Goal: Navigation & Orientation: Find specific page/section

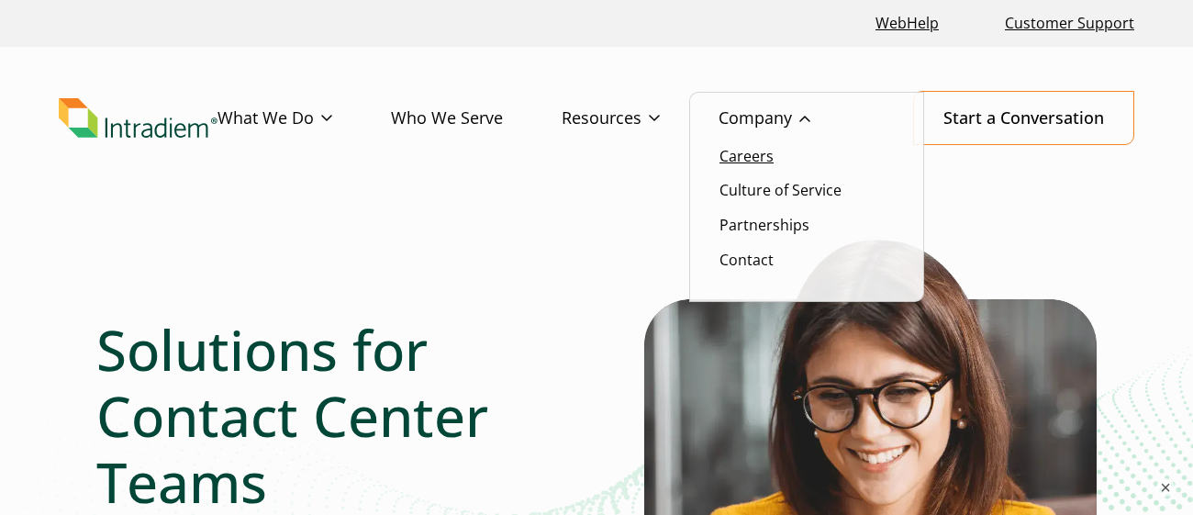
click at [750, 161] on link "Careers" at bounding box center [746, 156] width 54 height 20
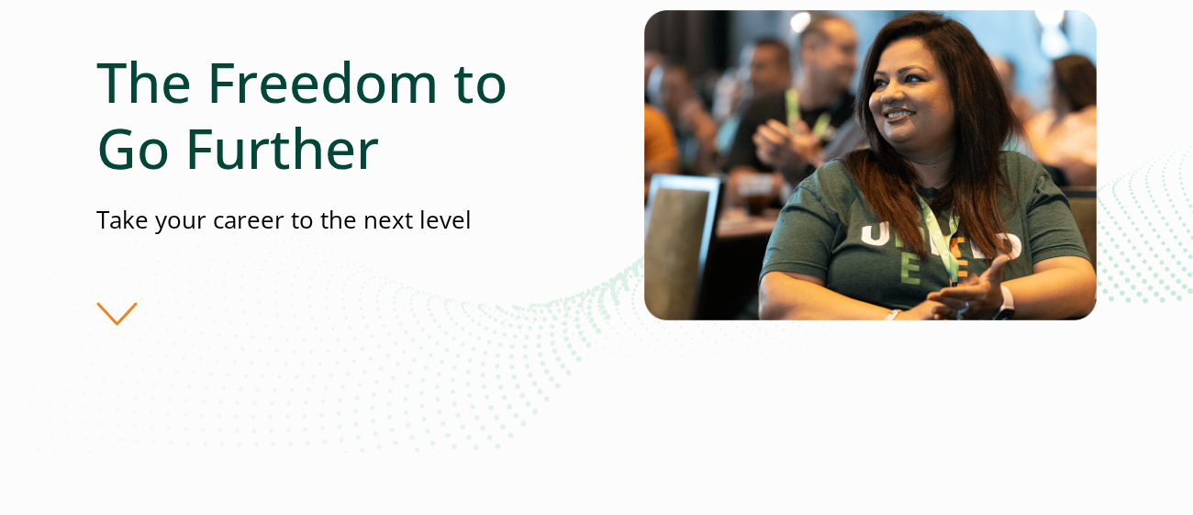
click at [1074, 351] on div "The Freedom to Go Further Take your career to the next level" at bounding box center [596, 187] width 1000 height 354
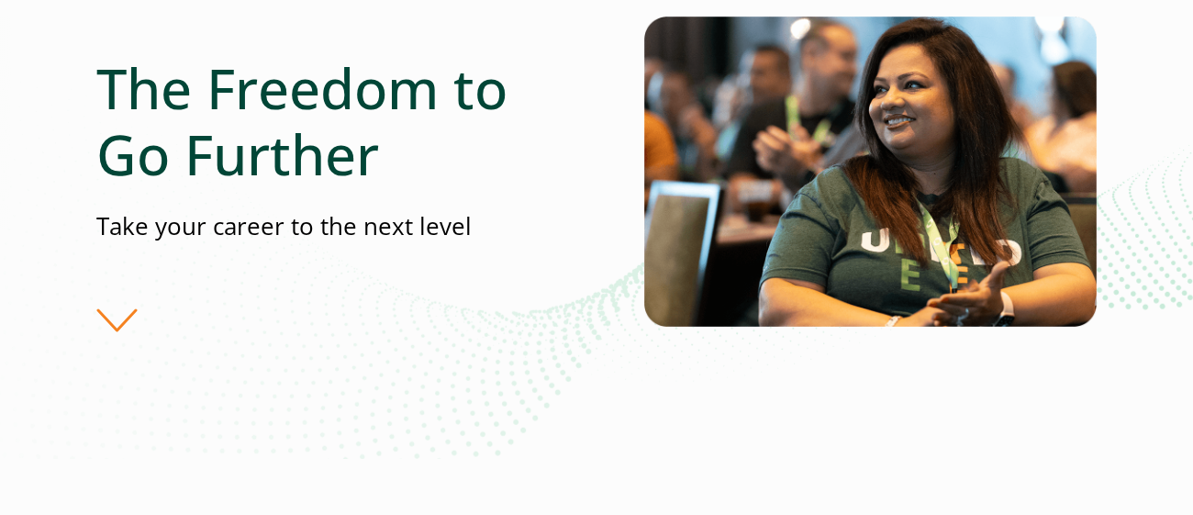
click at [1078, 315] on img at bounding box center [870, 172] width 452 height 310
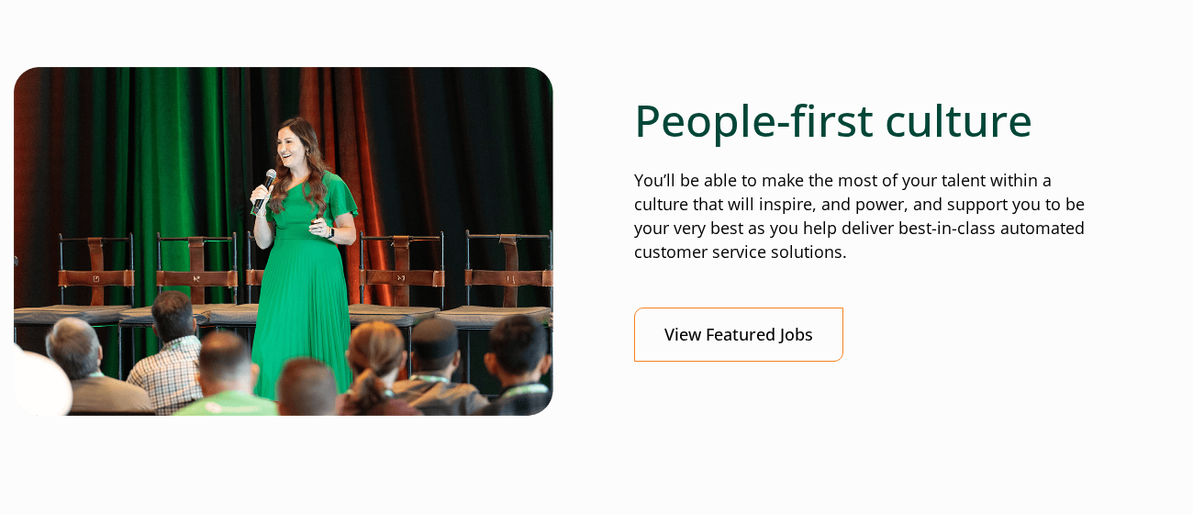
scroll to position [667, 0]
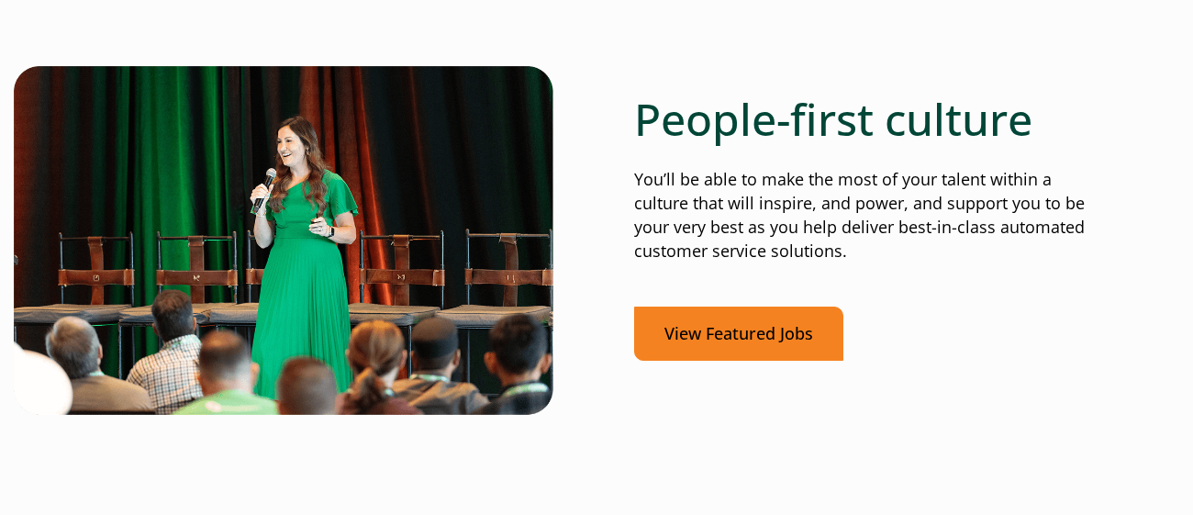
click at [695, 346] on link "View Featured Jobs" at bounding box center [738, 333] width 209 height 54
